Goal: Task Accomplishment & Management: Manage account settings

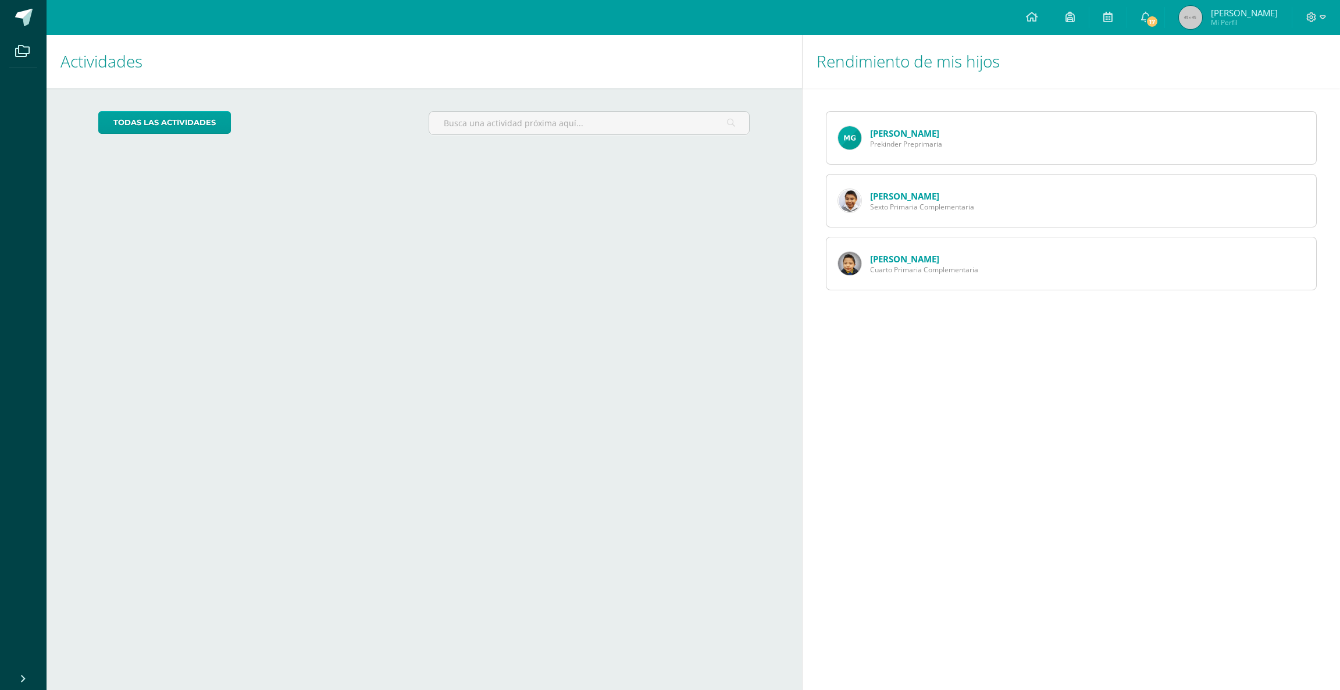
click at [894, 201] on link "[PERSON_NAME]" at bounding box center [904, 196] width 69 height 12
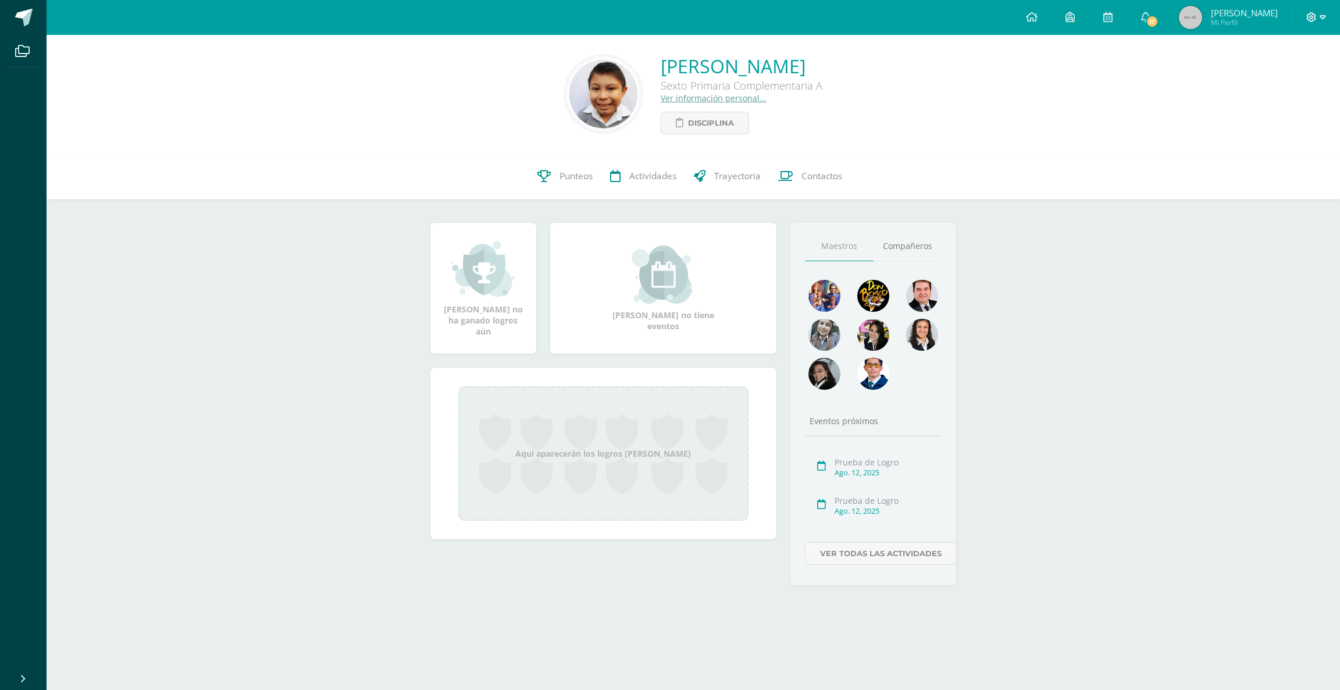
click at [1321, 15] on icon at bounding box center [1323, 17] width 6 height 10
click at [1282, 79] on span "Cerrar sesión" at bounding box center [1286, 79] width 52 height 11
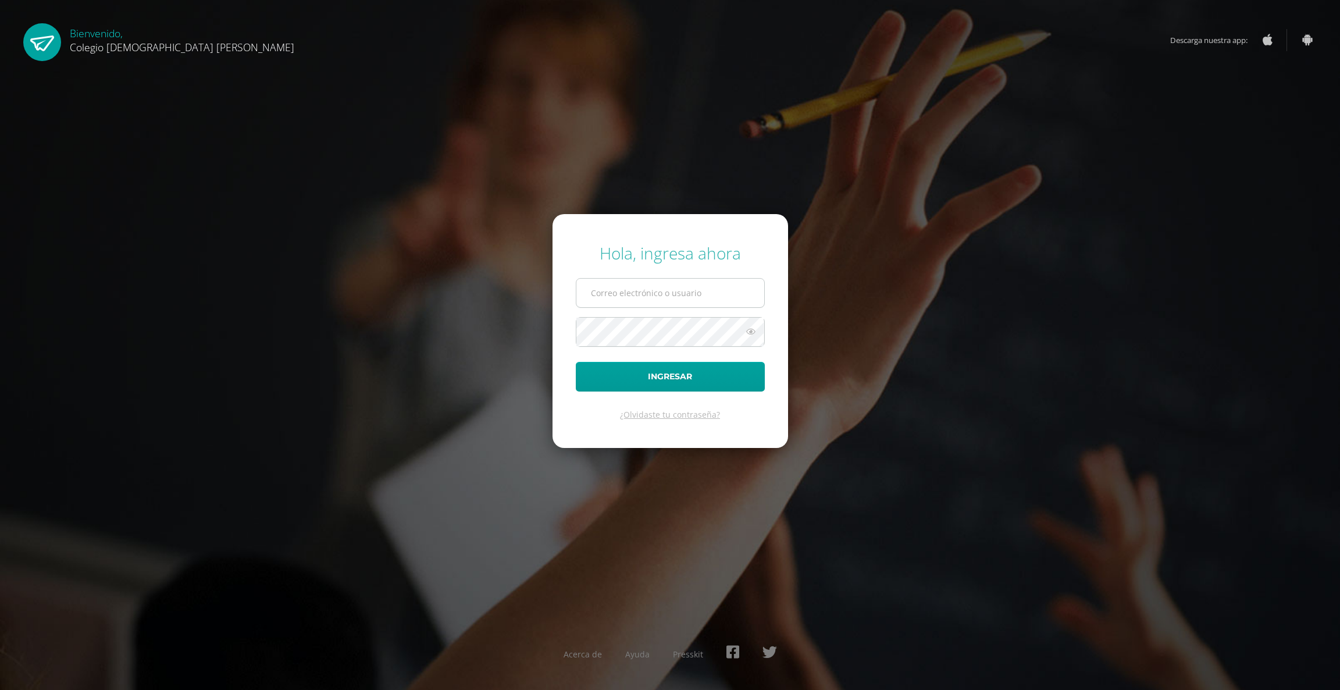
click at [651, 283] on input "text" at bounding box center [670, 293] width 188 height 28
type input "h"
type input "henrydavid"
drag, startPoint x: 654, startPoint y: 293, endPoint x: 322, endPoint y: 277, distance: 331.9
click at [322, 277] on div "Hola, ingresa ahora henrydavid Ingresar ¿Olvidaste tu contraseña? Acerca de Ayu…" at bounding box center [670, 345] width 750 height 225
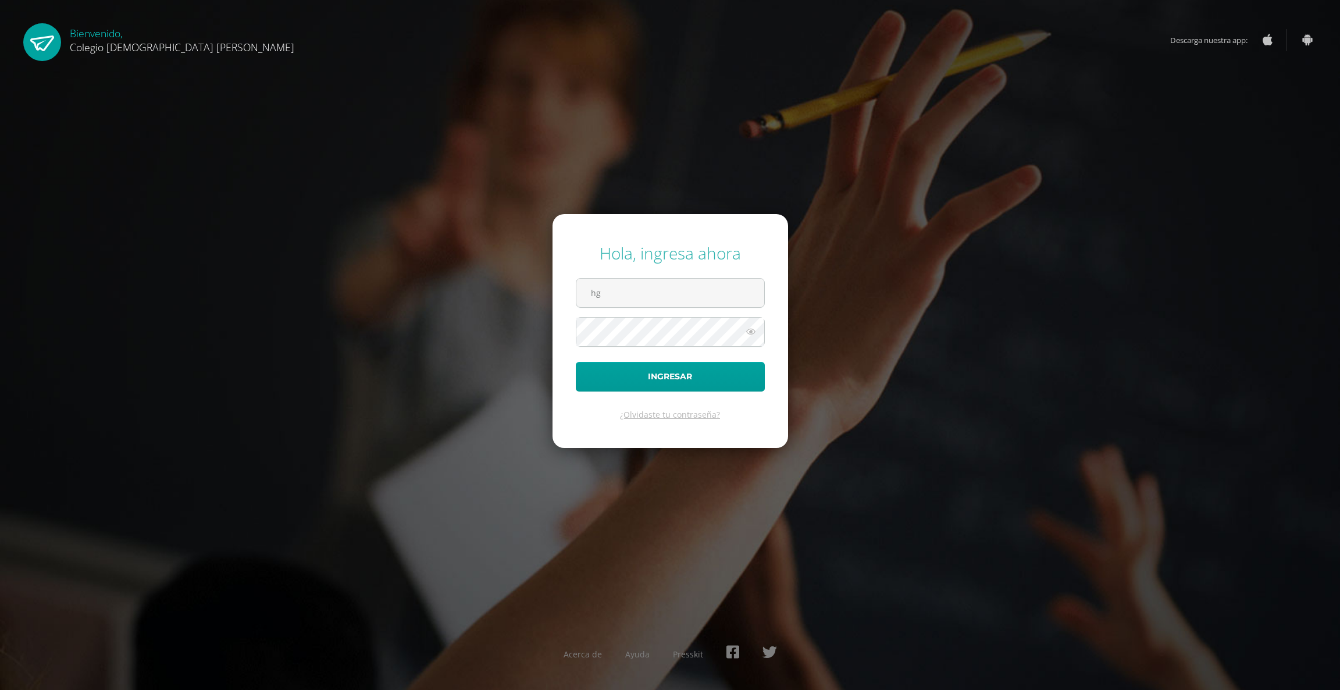
type input "h"
paste input "d.gomez.2cdb@gmail.com"
type input "d.gomez.2cdb@gmail.com"
click at [673, 369] on button "Ingresar" at bounding box center [670, 377] width 189 height 30
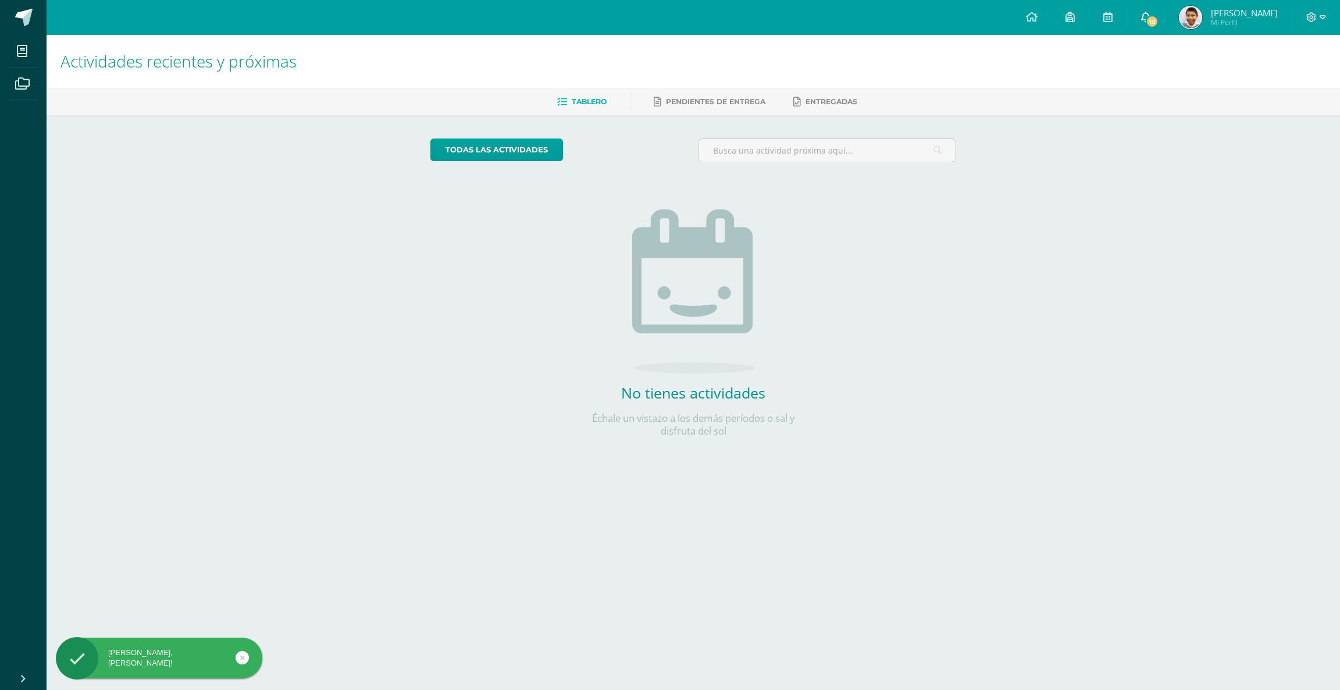
click at [1150, 14] on icon at bounding box center [1145, 17] width 9 height 10
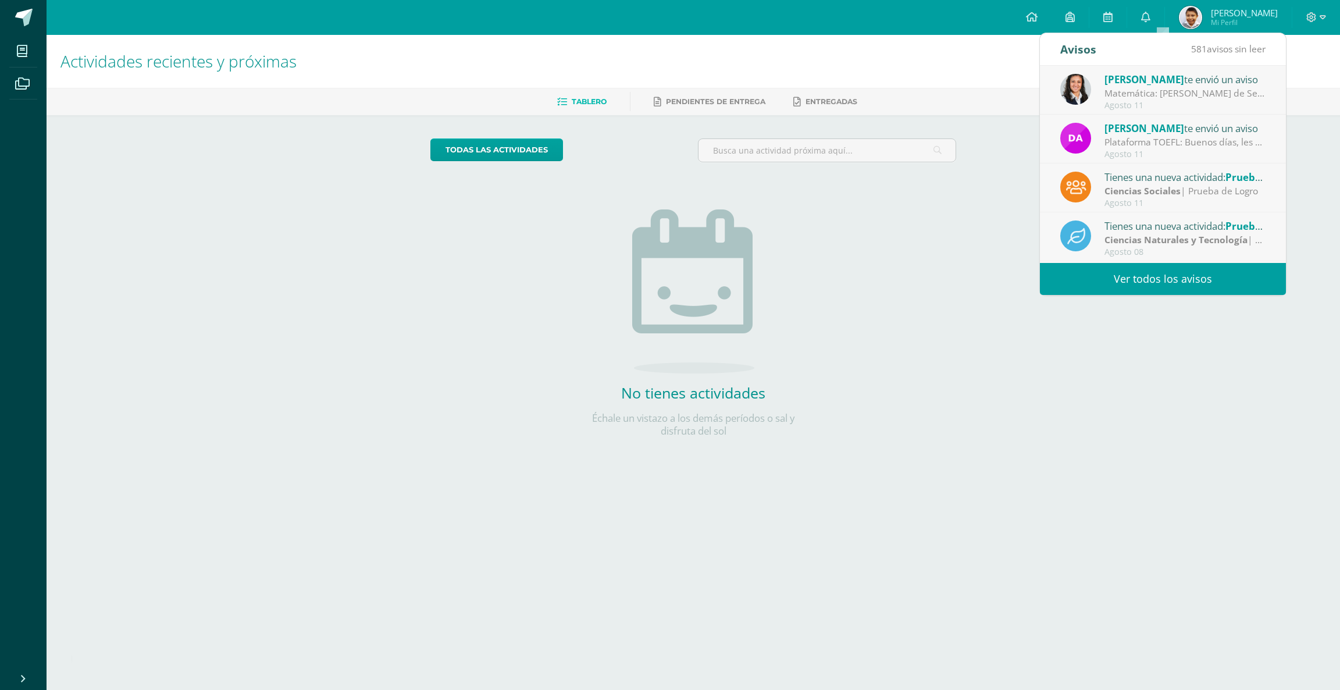
click at [1177, 90] on div "Matemática: [PERSON_NAME] de Sexto A [DATE] traer una calculadora sencilla, par…" at bounding box center [1185, 93] width 162 height 13
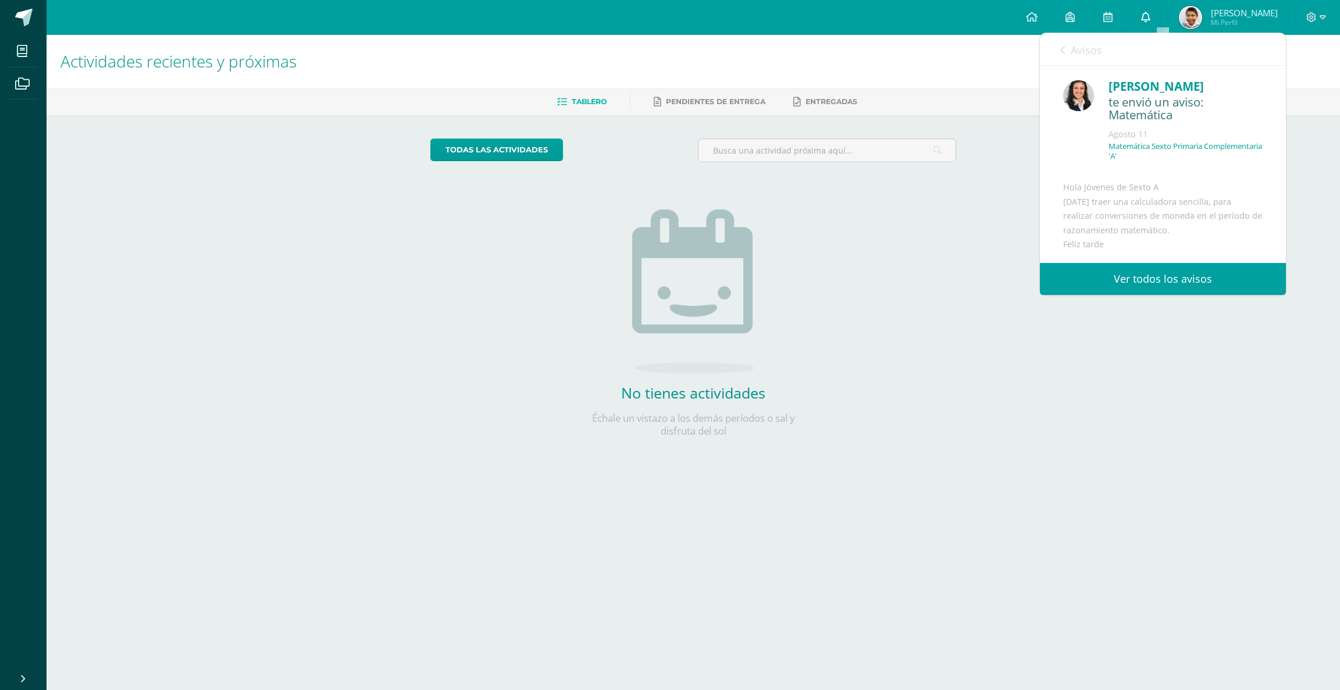
click at [1150, 19] on icon at bounding box center [1145, 17] width 9 height 10
click at [1198, 95] on div "[PERSON_NAME]" at bounding box center [1186, 86] width 154 height 18
click at [1080, 50] on span "Avisos" at bounding box center [1086, 50] width 31 height 14
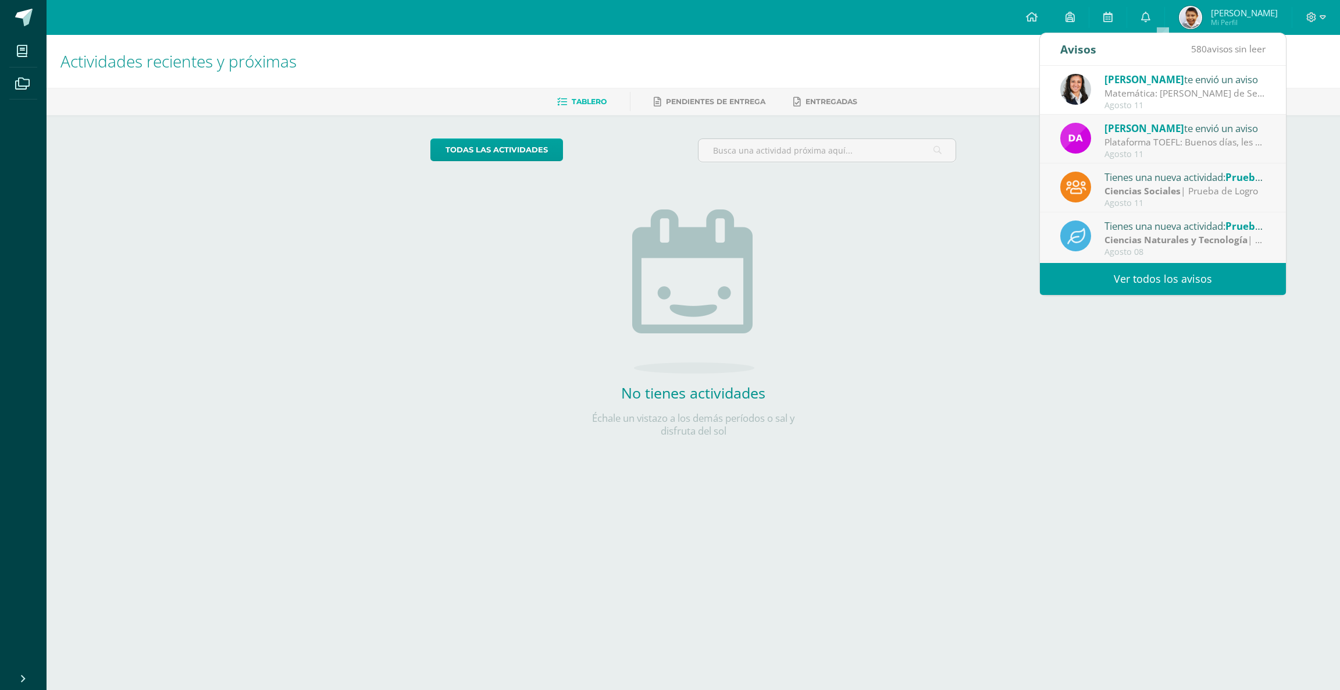
click at [1070, 45] on div "Avisos" at bounding box center [1078, 49] width 36 height 32
click at [1077, 45] on div "Avisos" at bounding box center [1078, 49] width 36 height 32
click at [1184, 277] on link "Ver todos los avisos" at bounding box center [1163, 279] width 246 height 32
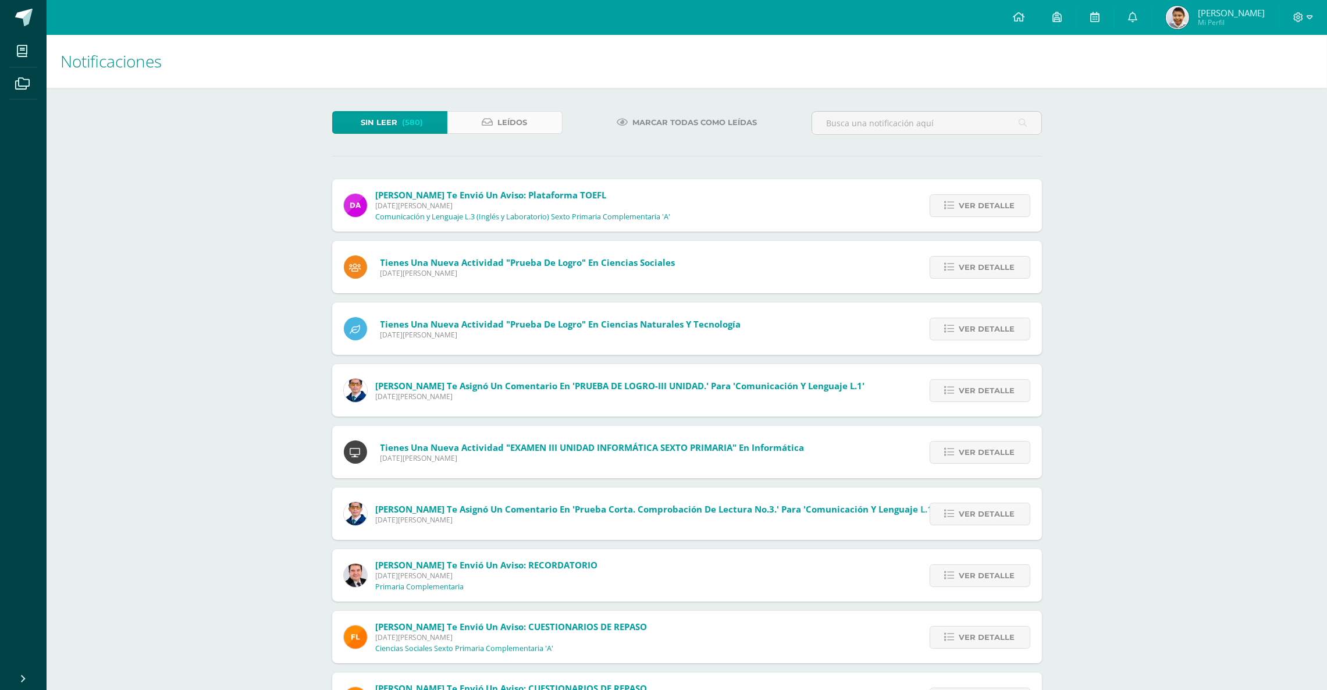
click at [487, 117] on icon at bounding box center [487, 122] width 11 height 10
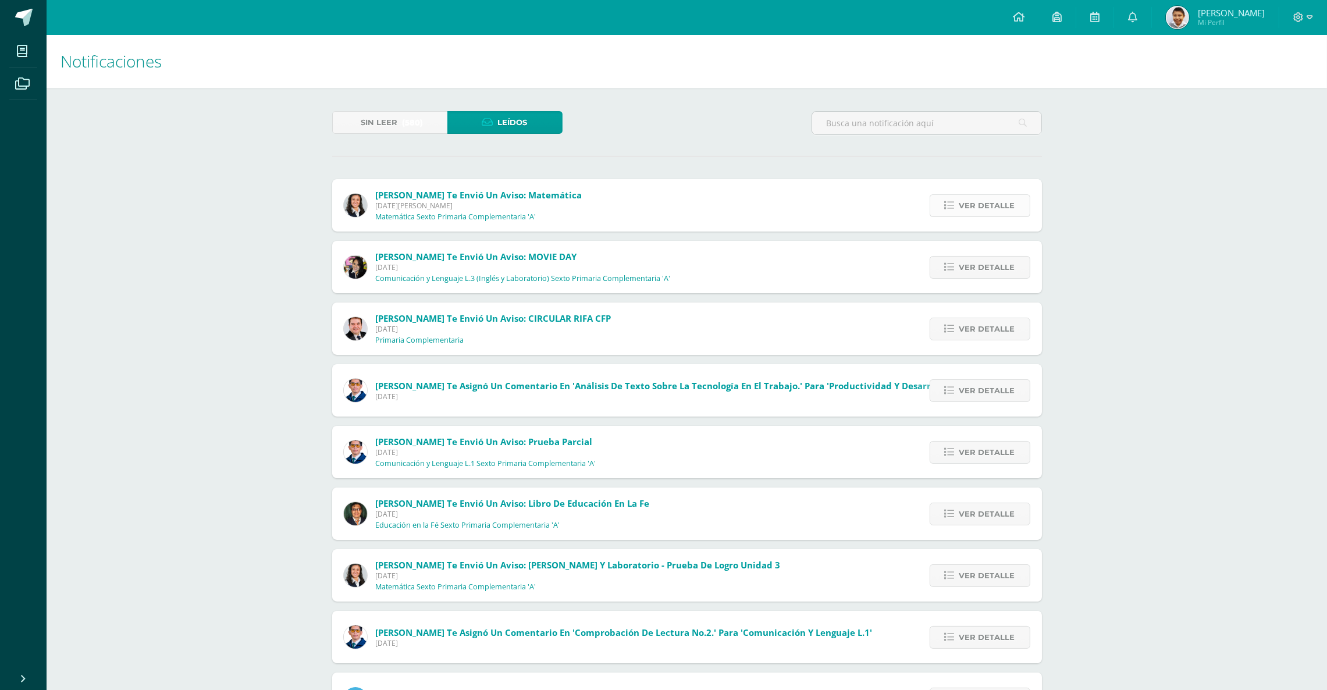
click at [978, 208] on span "Ver detalle" at bounding box center [987, 206] width 56 height 22
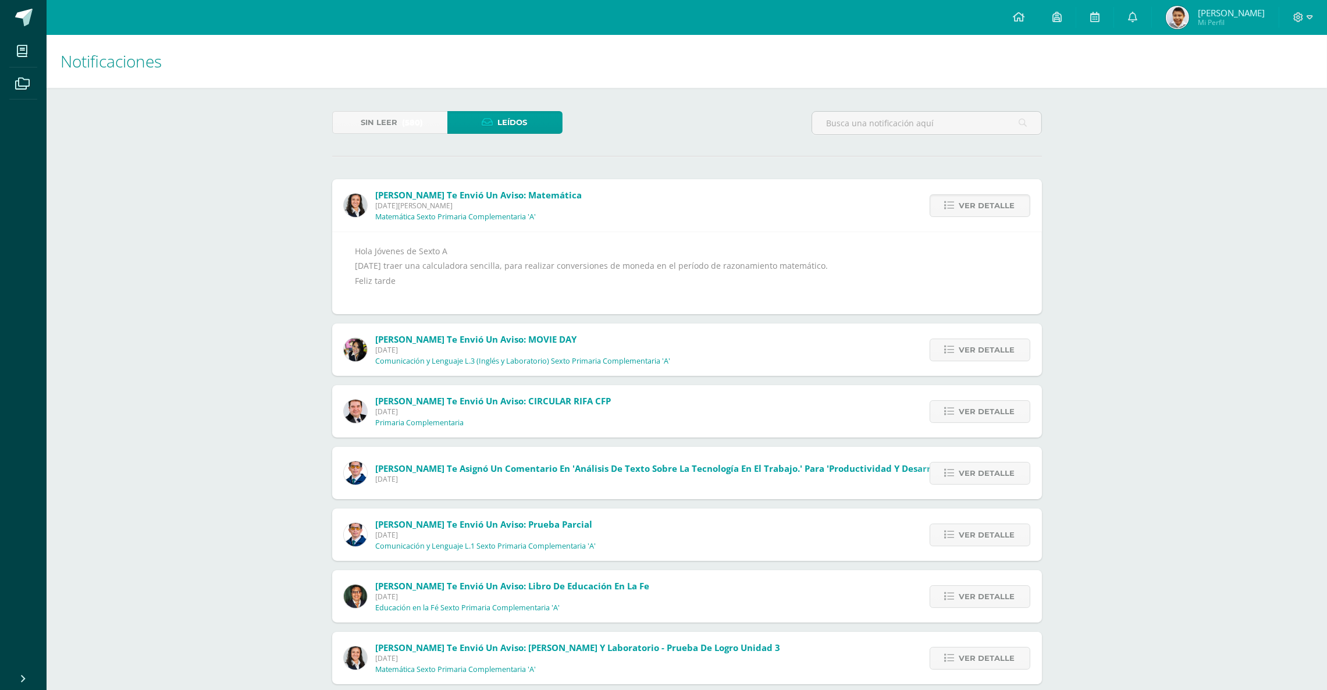
click at [1157, 230] on div "Notificaciones Sin leer (580) Leídos [PERSON_NAME] te envió un aviso: Matemátic…" at bounding box center [687, 483] width 1280 height 896
click at [1210, 143] on div "Notificaciones Sin leer (580) Leídos [PERSON_NAME] te envió un aviso: Matemátic…" at bounding box center [687, 483] width 1280 height 896
